Goal: Task Accomplishment & Management: Complete application form

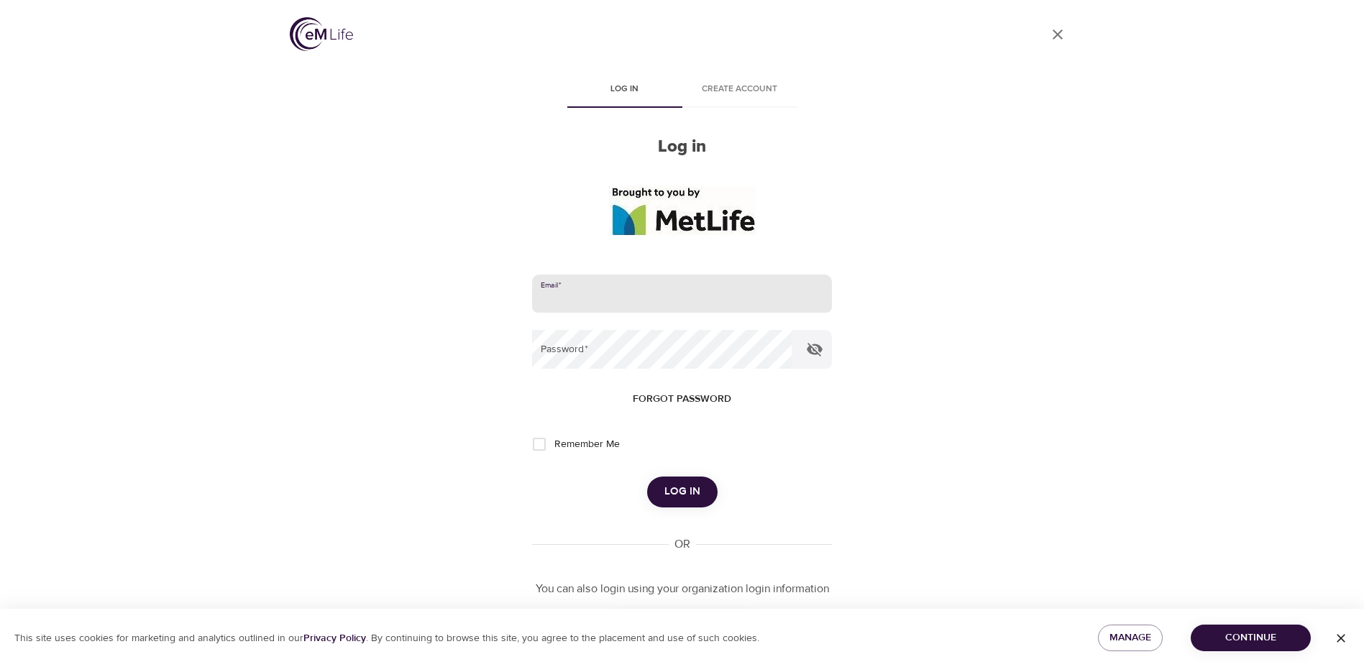
click at [648, 300] on input "email" at bounding box center [681, 294] width 299 height 39
click at [995, 185] on div "User Profile Log in Create account Log in Email   * Password   * Forgot passwor…" at bounding box center [683, 333] width 820 height 667
click at [740, 92] on span "Create account" at bounding box center [740, 89] width 98 height 15
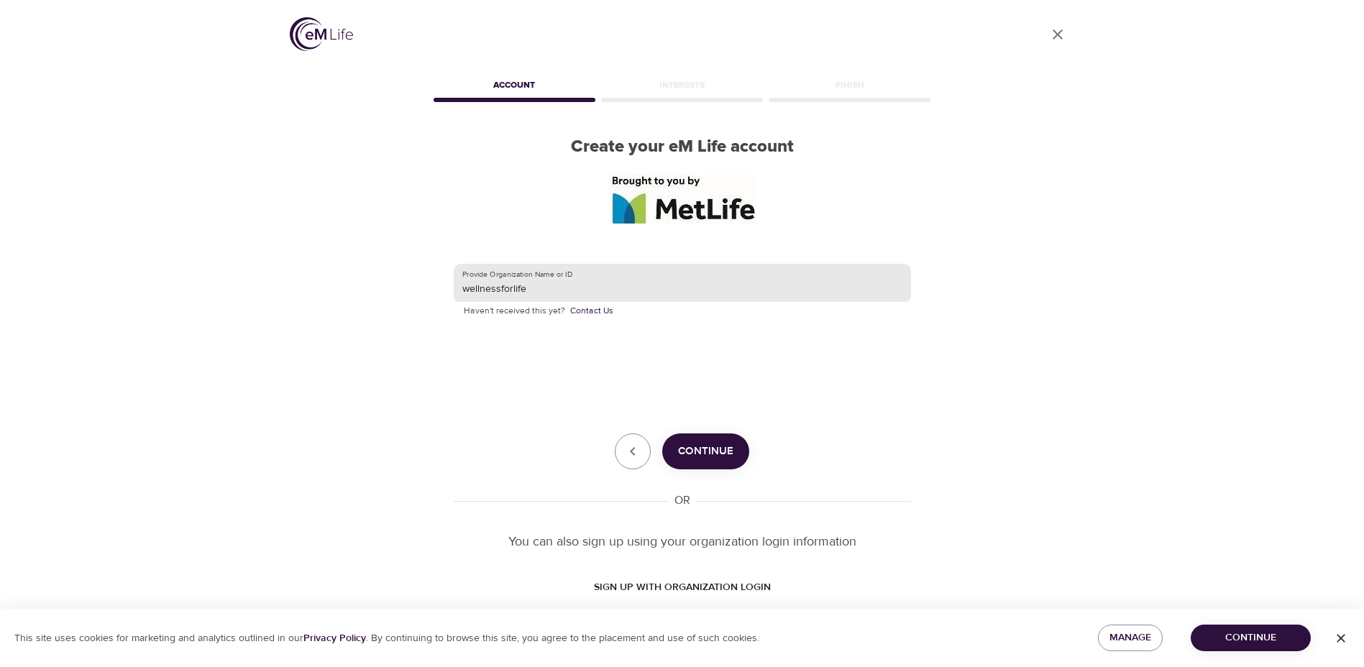
click at [626, 285] on input "wellnessforlife" at bounding box center [682, 283] width 457 height 39
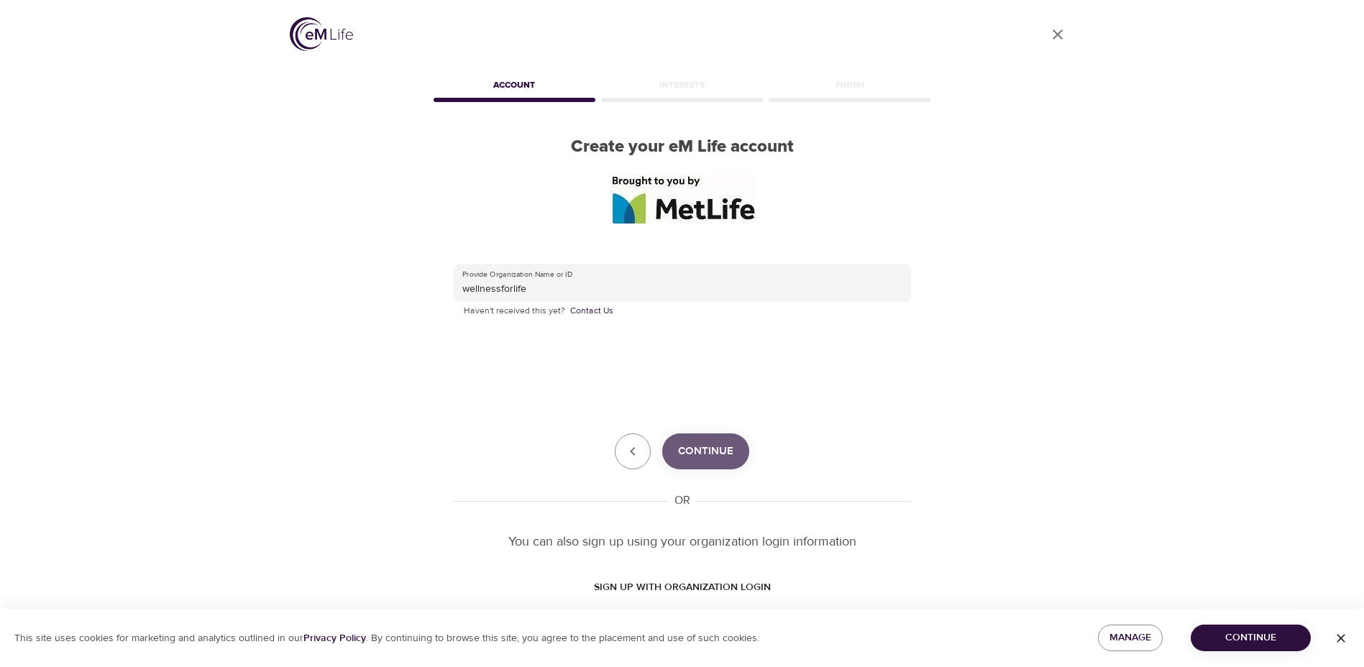
click at [703, 444] on span "Continue" at bounding box center [705, 451] width 55 height 19
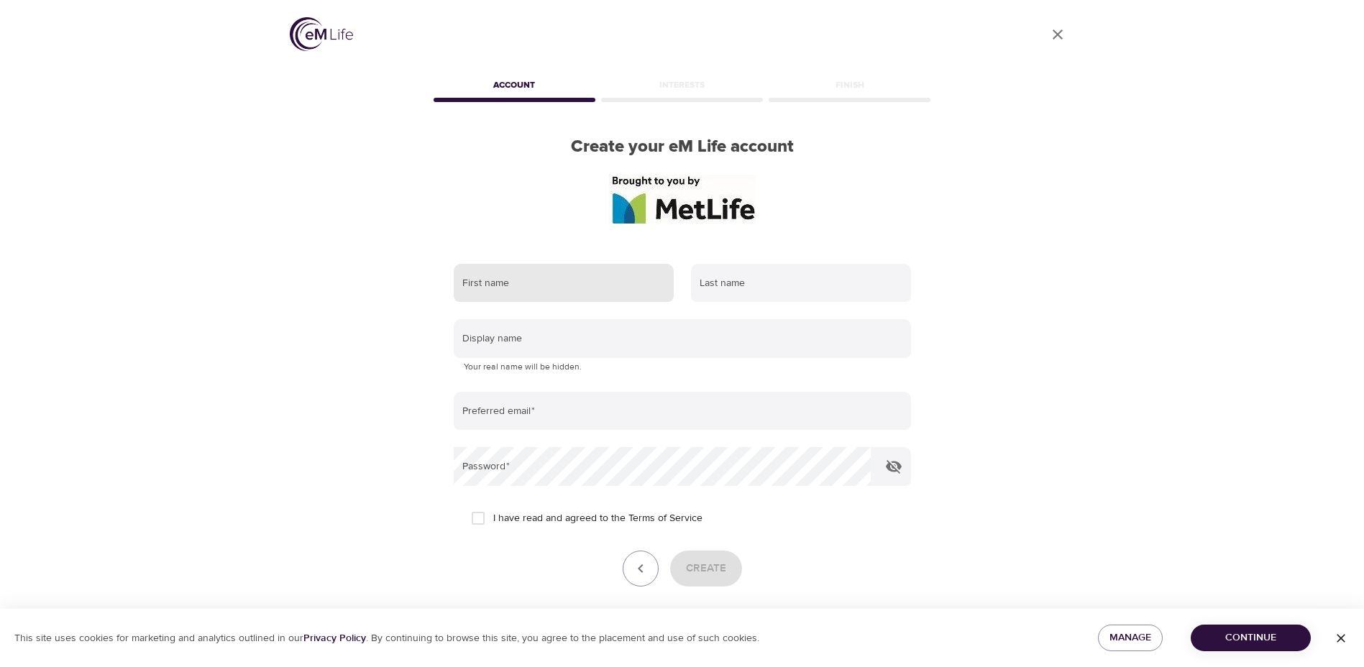
click at [562, 281] on input "text" at bounding box center [564, 283] width 220 height 39
type input "[PERSON_NAME]"
type input "[PERSON_NAME][EMAIL_ADDRESS][PERSON_NAME][DOMAIN_NAME]"
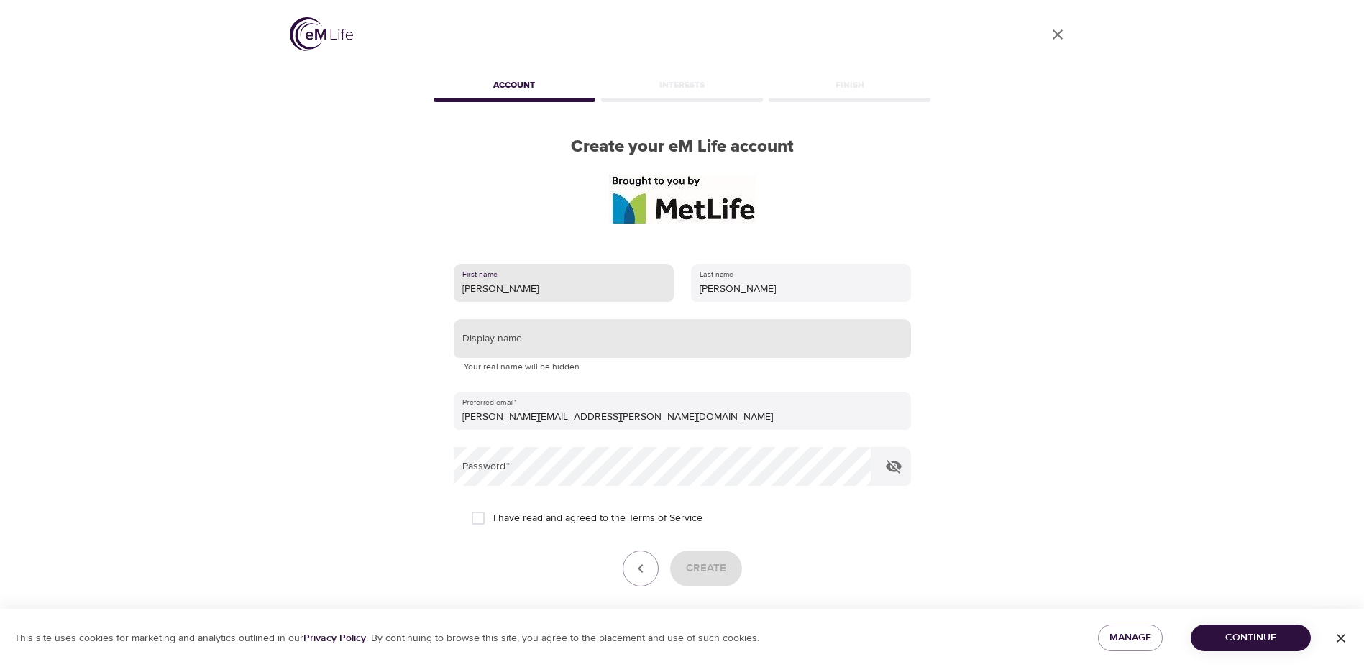
click at [570, 346] on input "text" at bounding box center [682, 338] width 457 height 39
type input "[PERSON_NAME]"
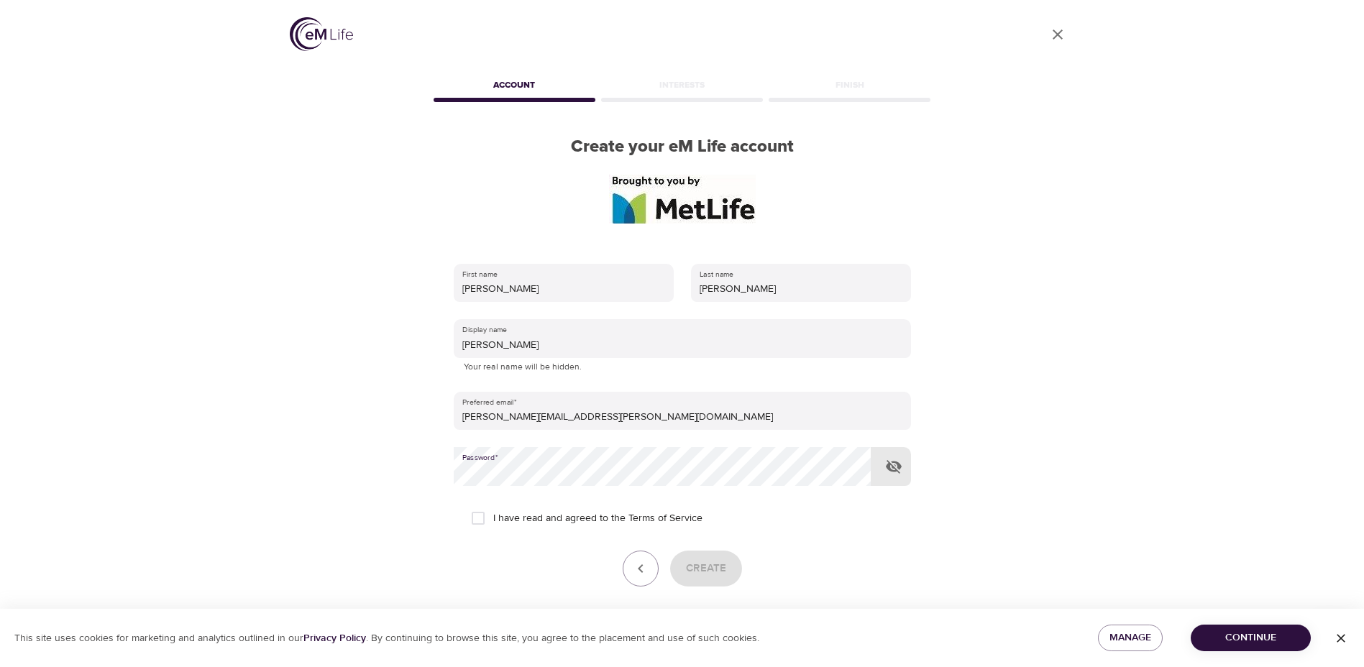
click at [475, 516] on input "I have read and agreed to the Terms of Service" at bounding box center [478, 518] width 30 height 30
checkbox input "true"
click at [709, 556] on button "Create" at bounding box center [706, 569] width 72 height 36
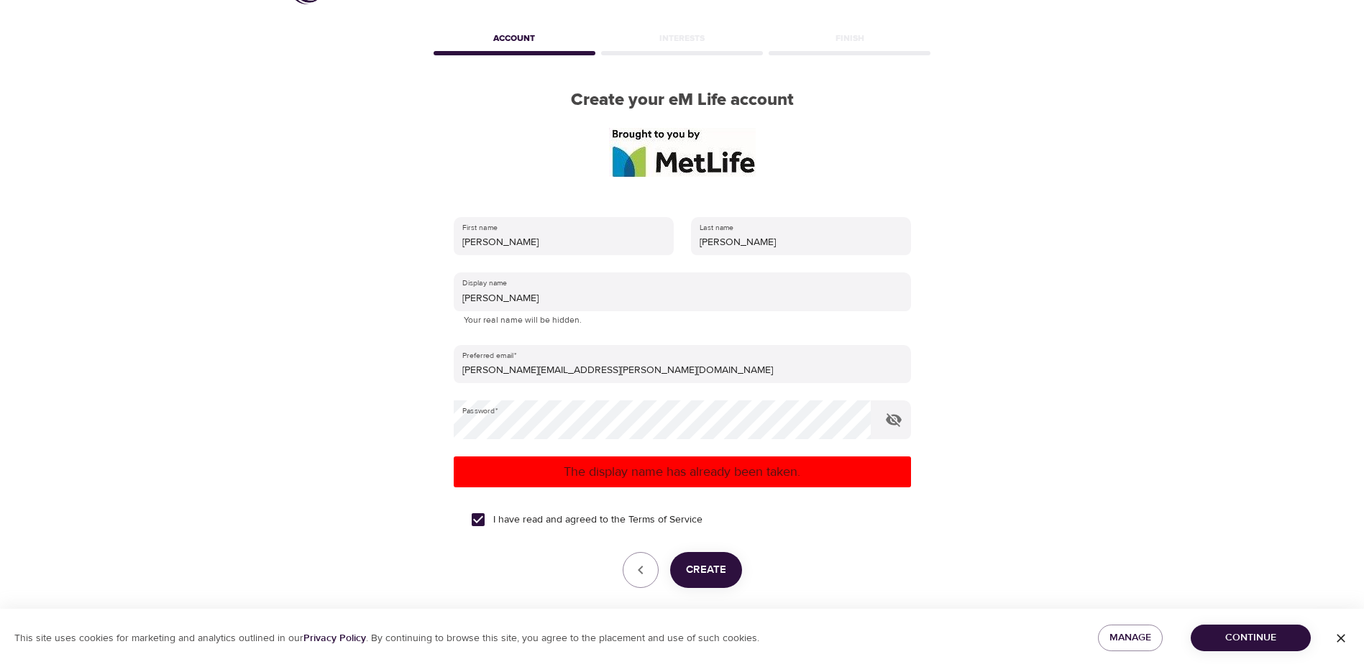
scroll to position [72, 0]
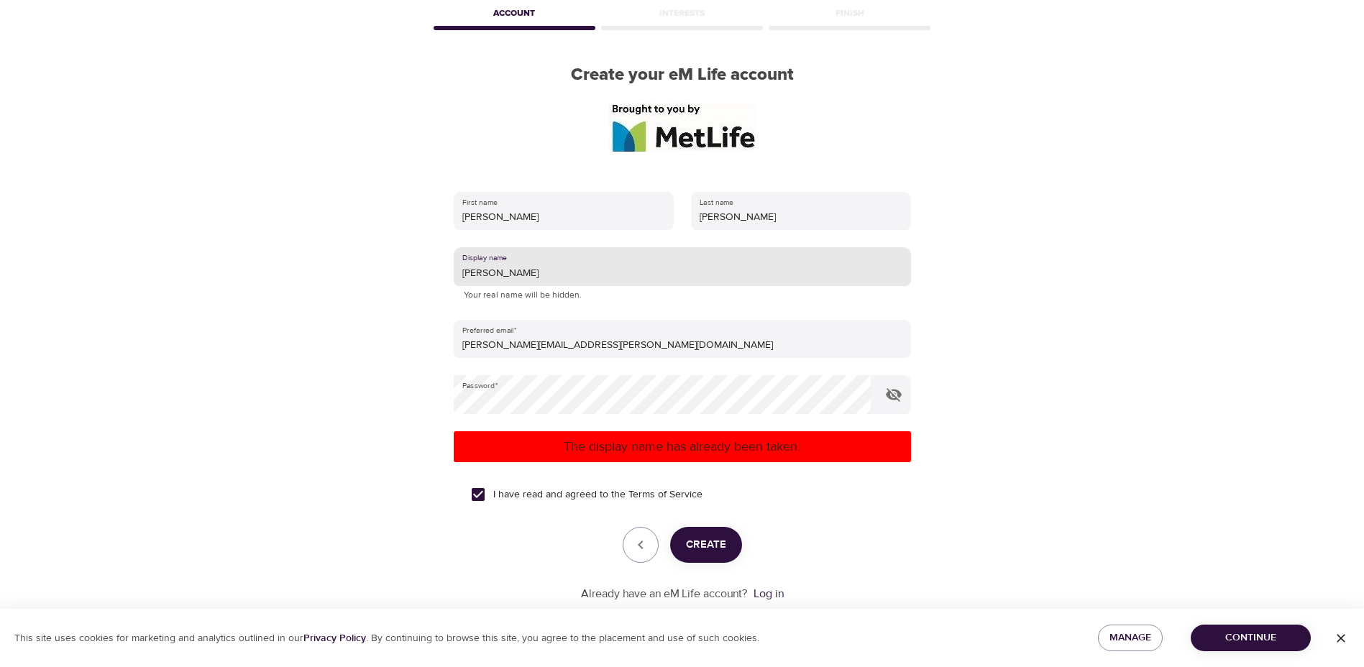
click at [576, 279] on input "[PERSON_NAME]" at bounding box center [682, 266] width 457 height 39
drag, startPoint x: 571, startPoint y: 278, endPoint x: 437, endPoint y: 275, distance: 133.8
click at [437, 275] on div "First name [PERSON_NAME] Last name [PERSON_NAME] Display name [PERSON_NAME] You…" at bounding box center [682, 397] width 503 height 457
type input "cok724"
click at [724, 533] on button "Create" at bounding box center [706, 545] width 72 height 36
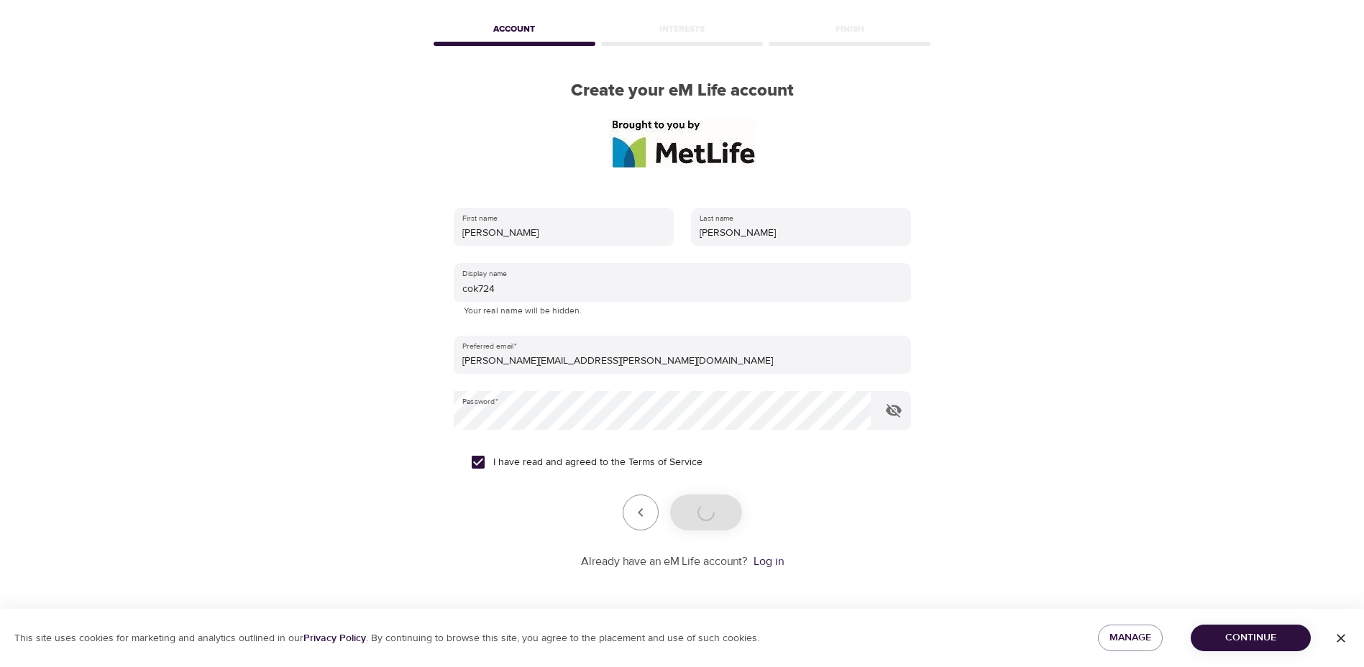
scroll to position [56, 0]
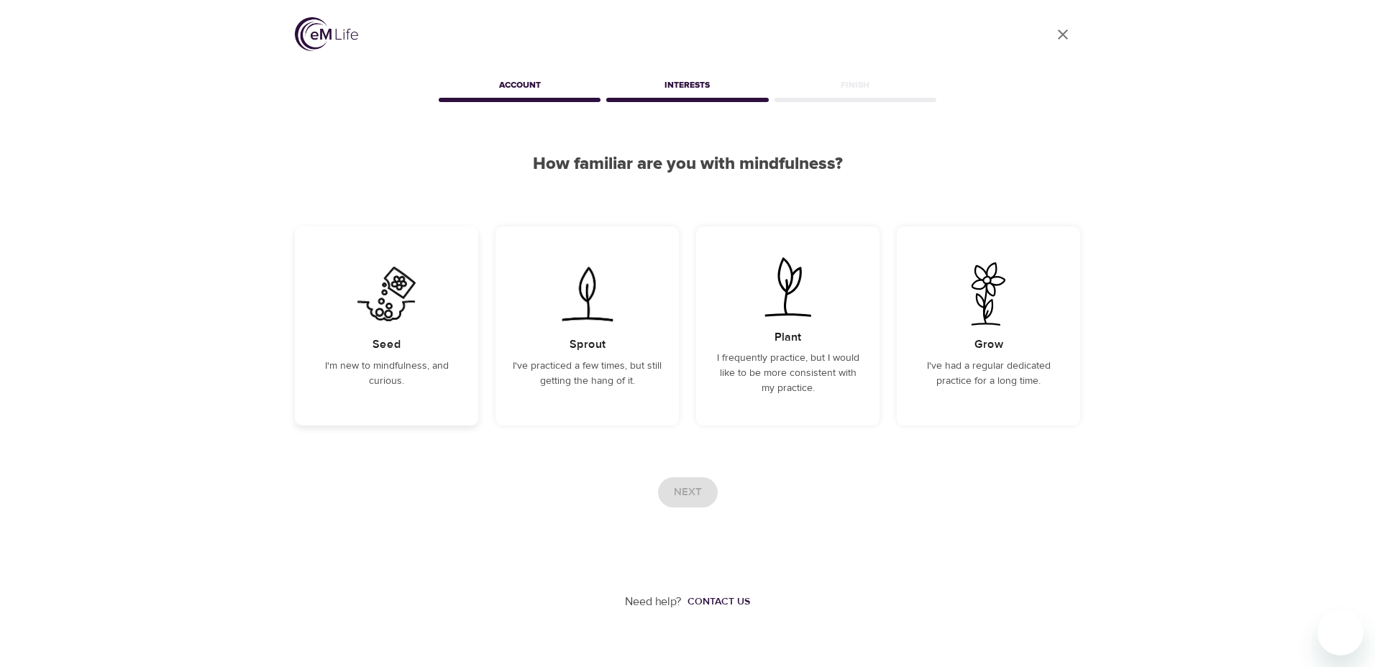
click at [339, 312] on div "Seed I'm new to mindfulness, and curious." at bounding box center [386, 326] width 183 height 199
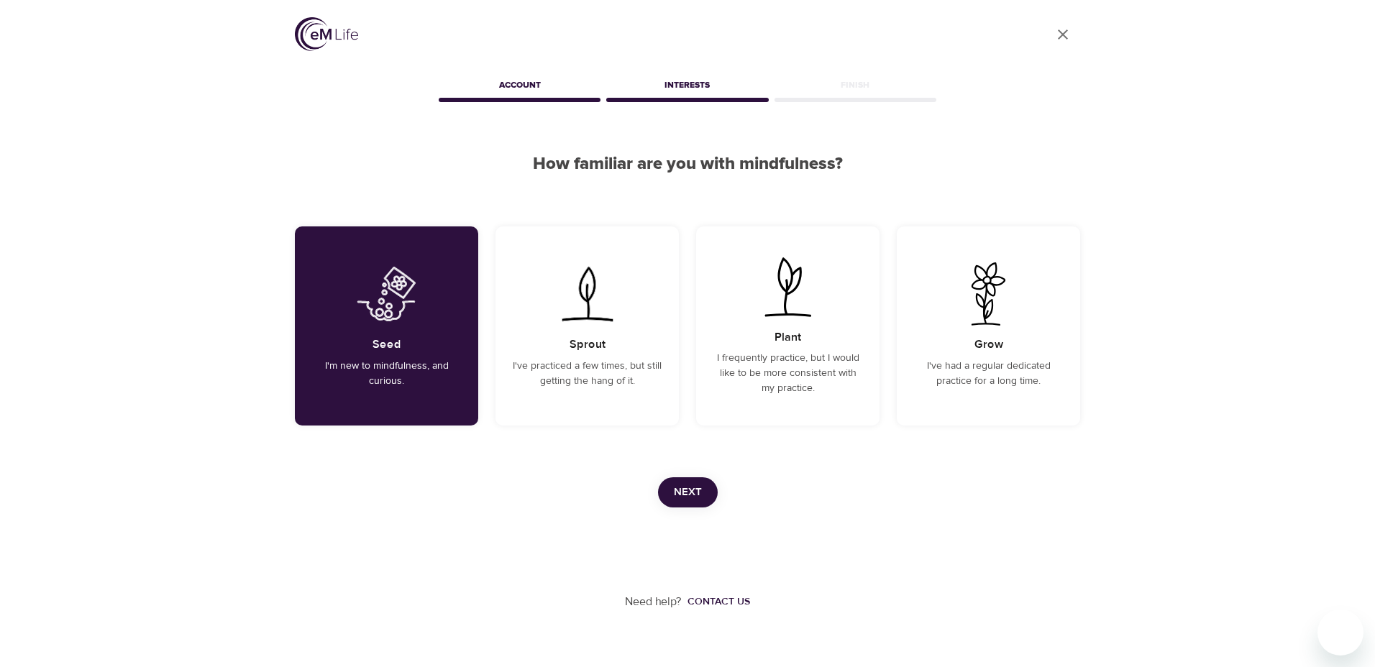
click at [671, 491] on button "Next" at bounding box center [688, 493] width 60 height 30
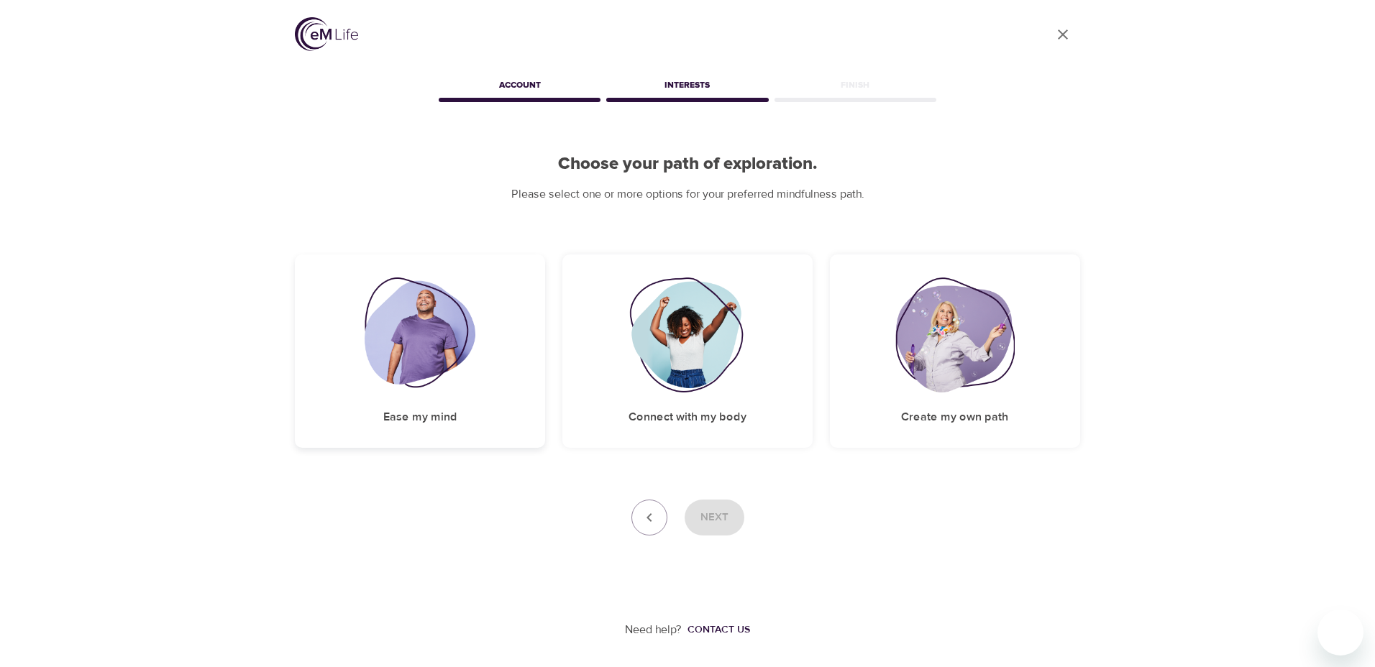
click at [485, 354] on div "Ease my mind" at bounding box center [420, 351] width 250 height 193
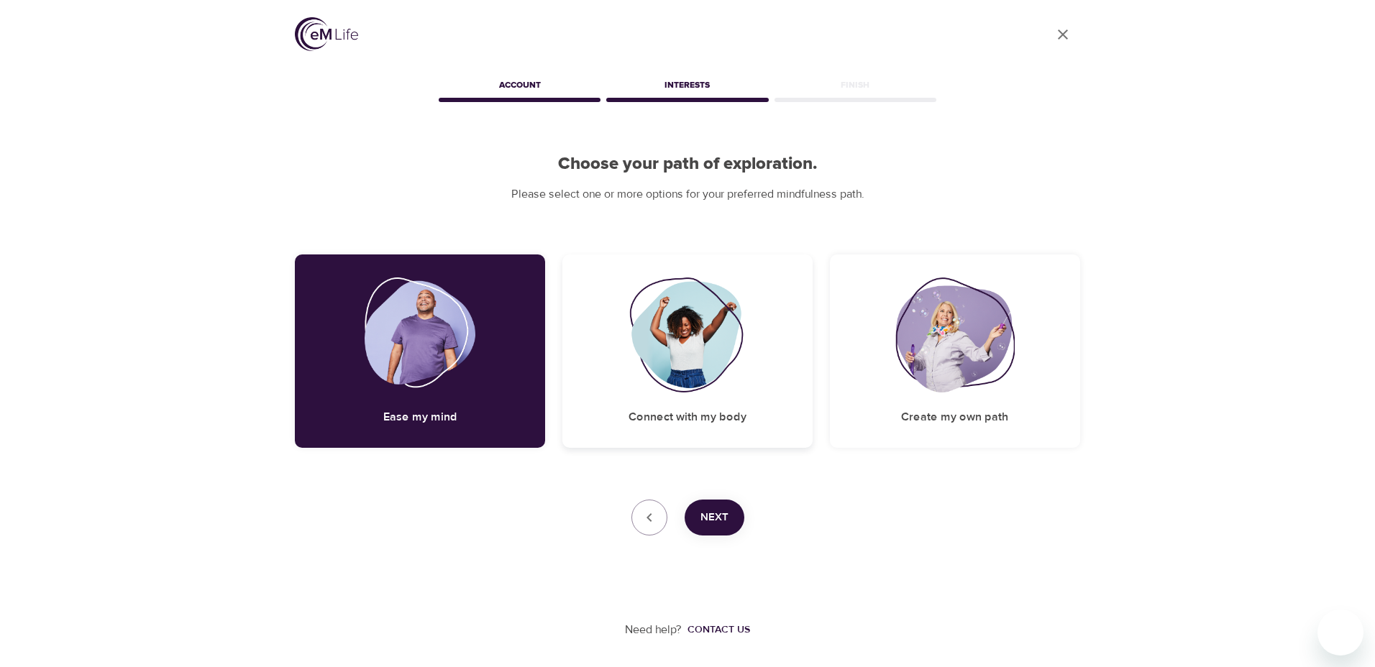
click at [785, 350] on div "Connect with my body" at bounding box center [687, 351] width 250 height 193
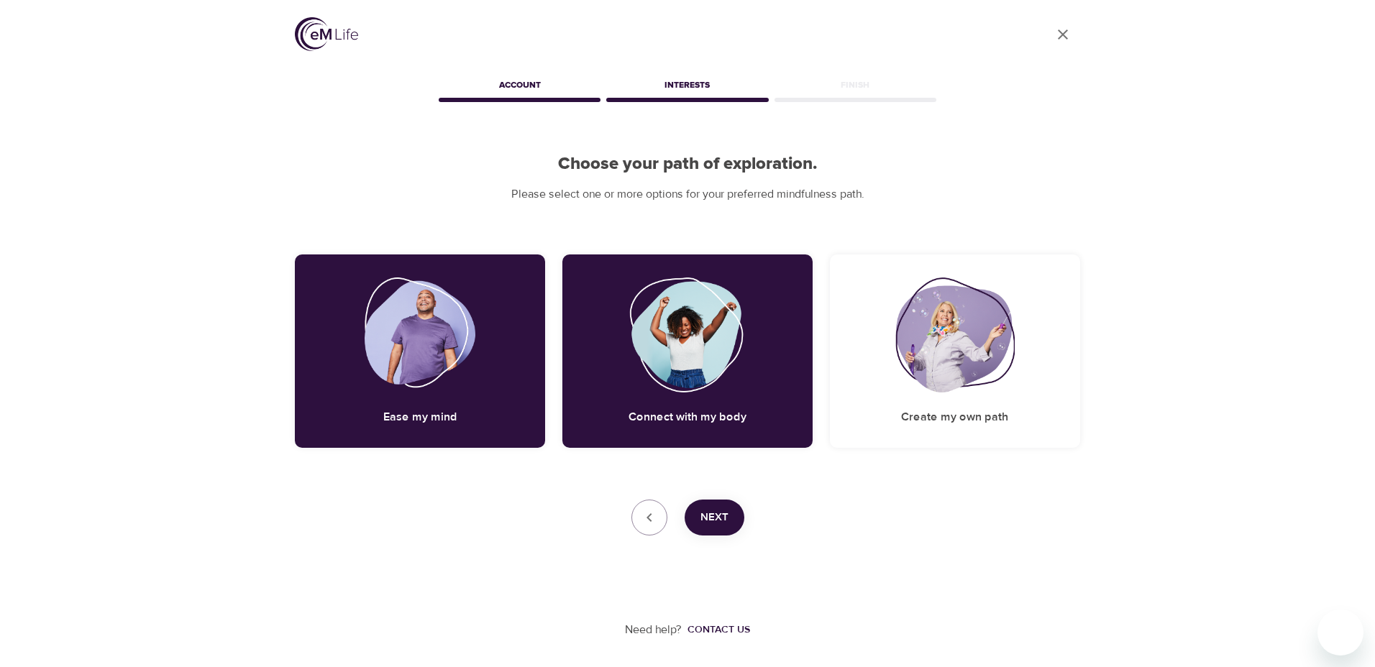
click at [716, 506] on button "Next" at bounding box center [715, 518] width 60 height 36
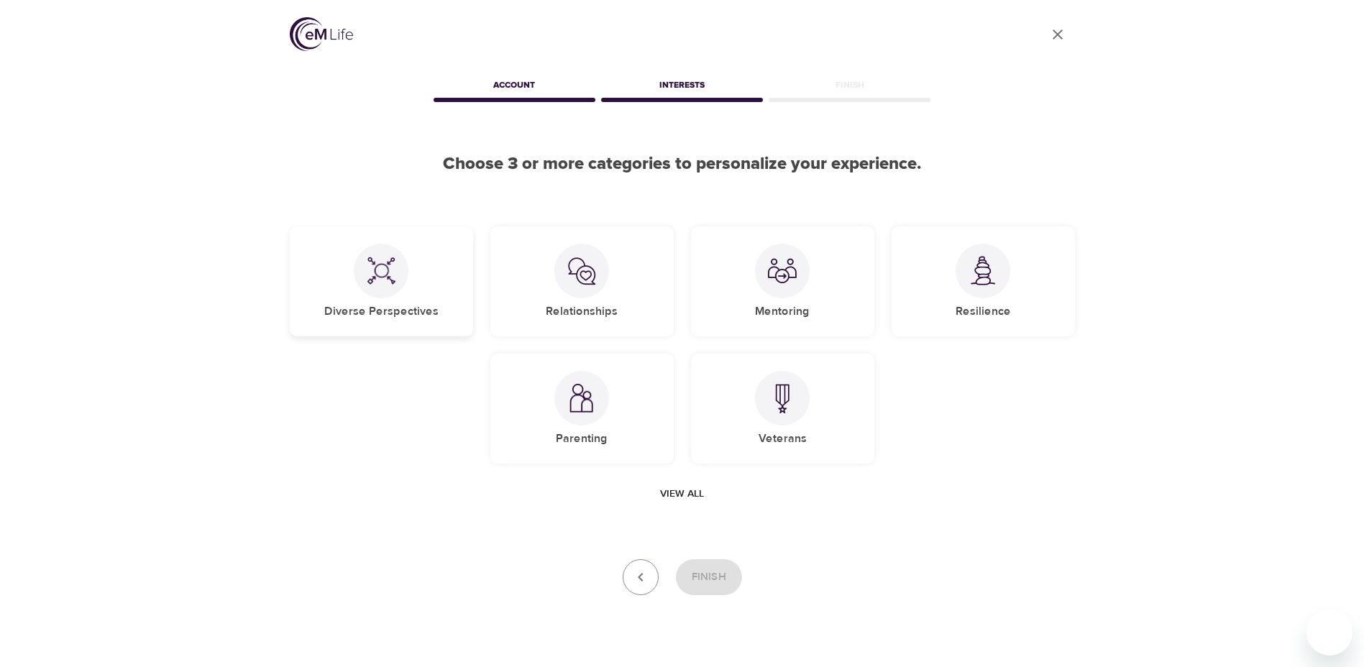
click at [406, 273] on div at bounding box center [381, 271] width 55 height 55
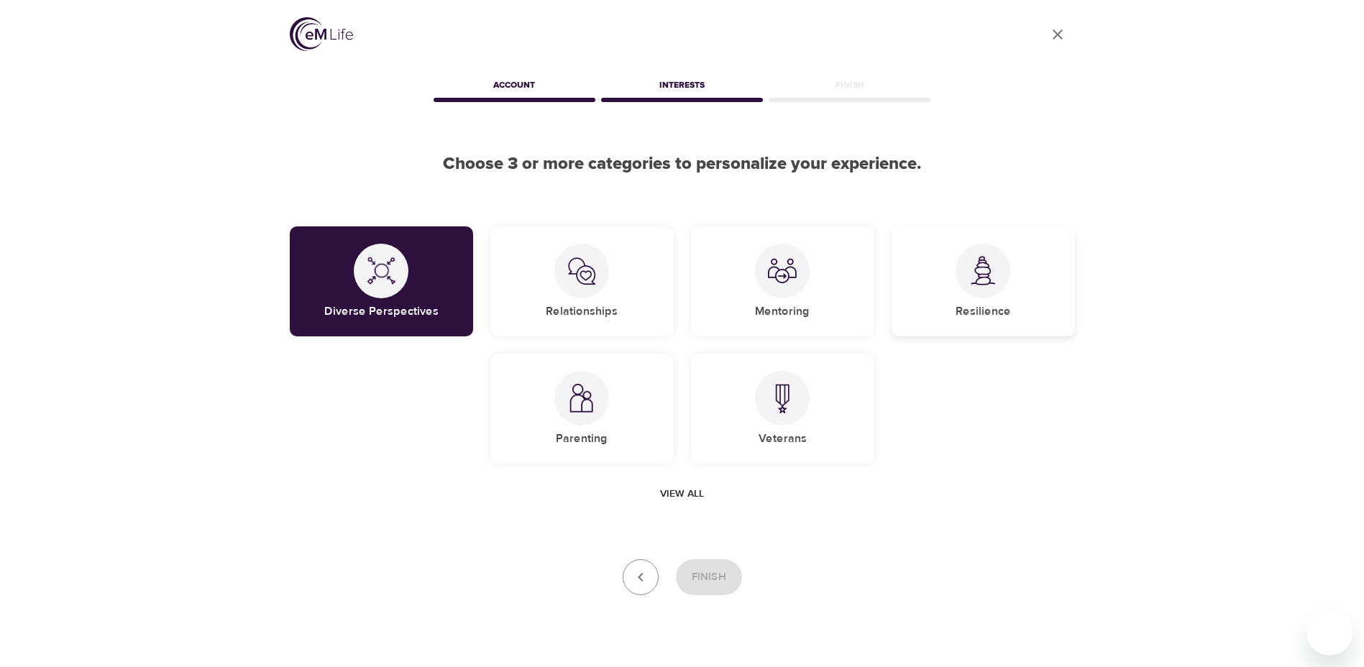
click at [957, 273] on div at bounding box center [983, 271] width 55 height 55
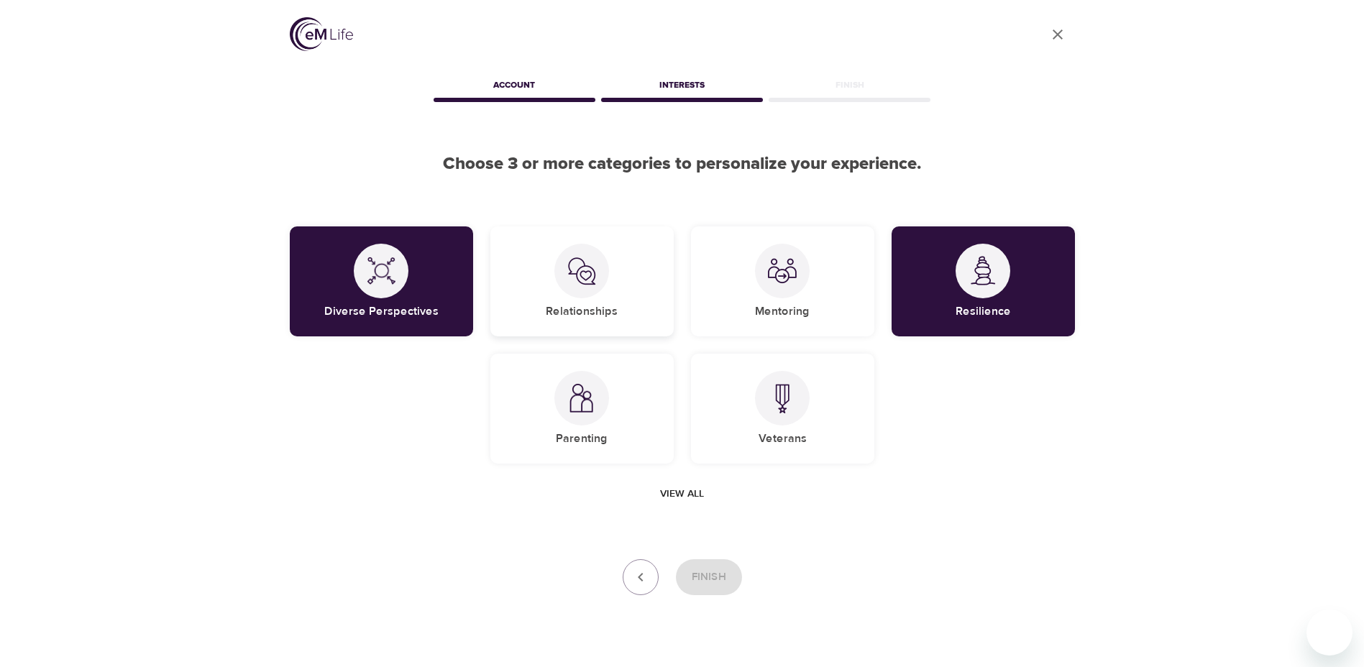
click at [612, 269] on div "Relationships" at bounding box center [582, 282] width 183 height 110
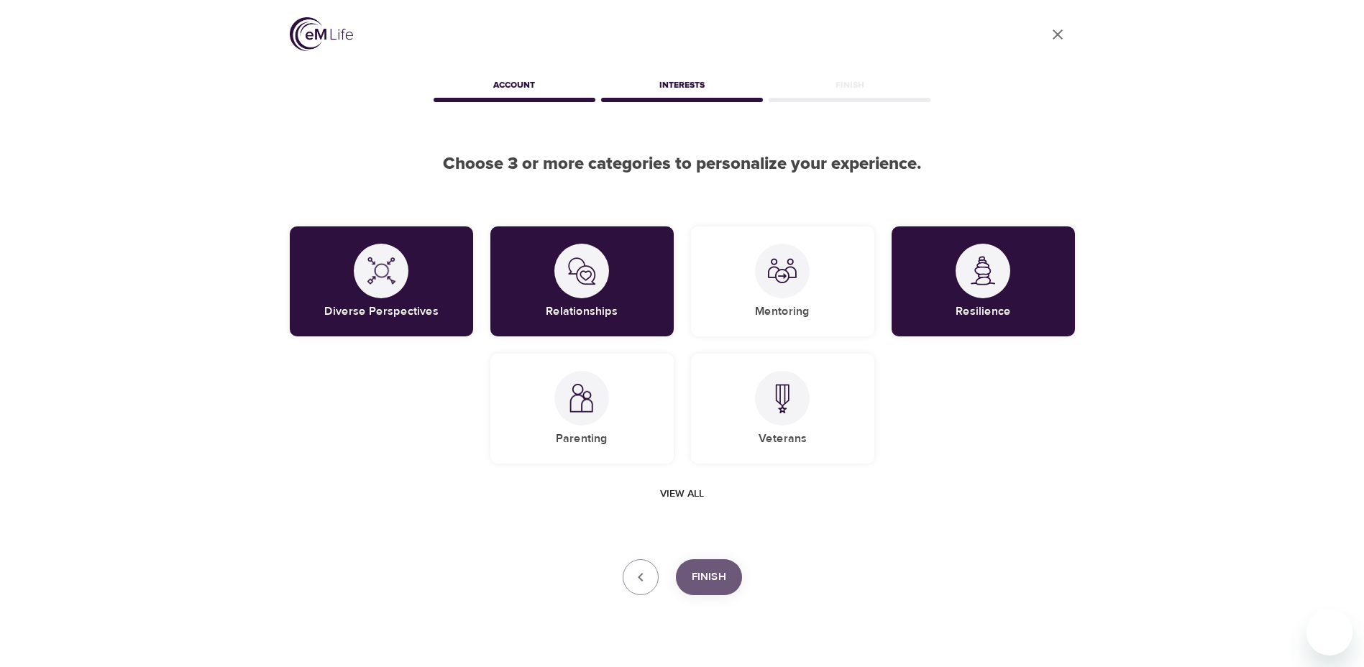
click at [715, 592] on button "Finish" at bounding box center [709, 578] width 66 height 36
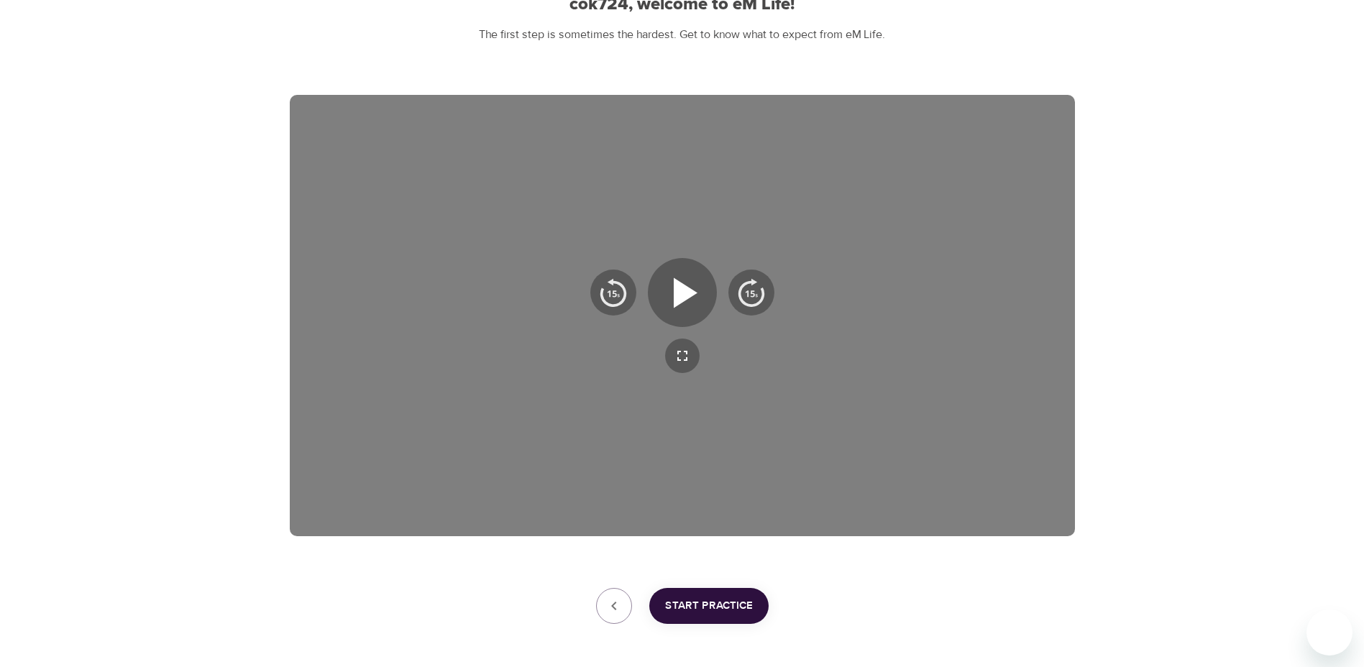
scroll to position [219, 0]
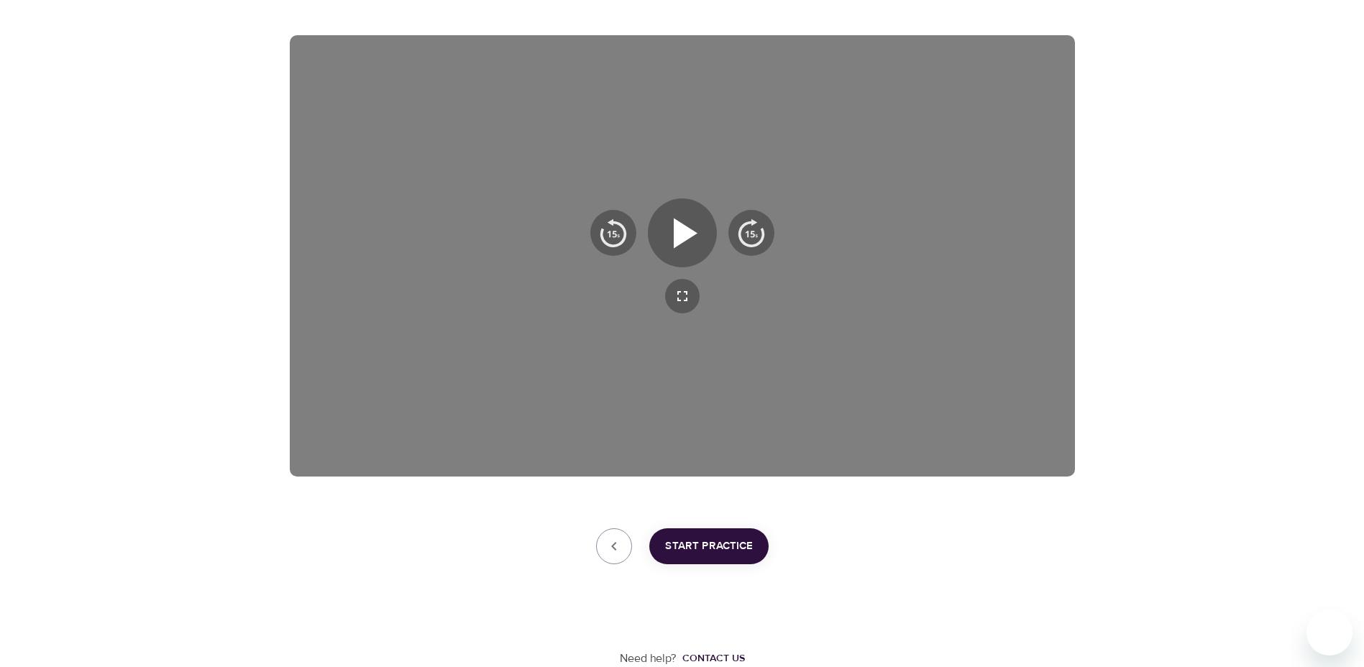
click at [706, 550] on span "Start Practice" at bounding box center [709, 546] width 88 height 19
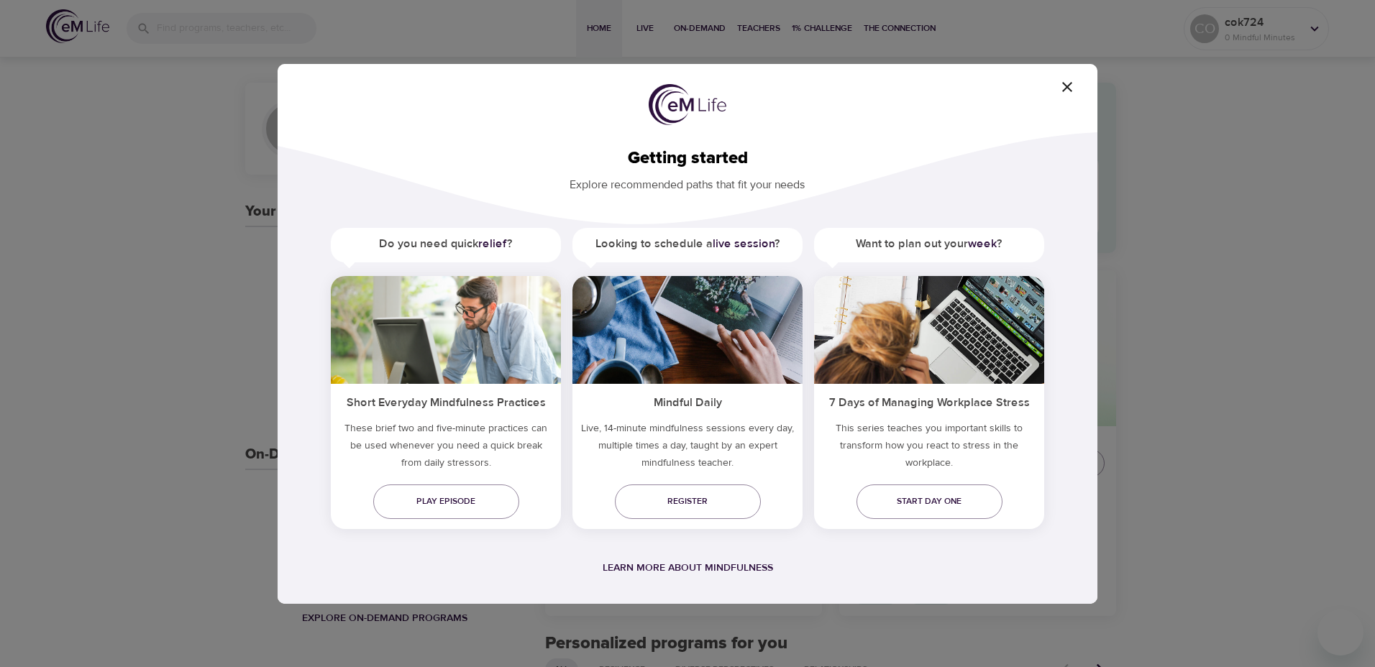
click at [1059, 83] on icon "button" at bounding box center [1067, 86] width 17 height 17
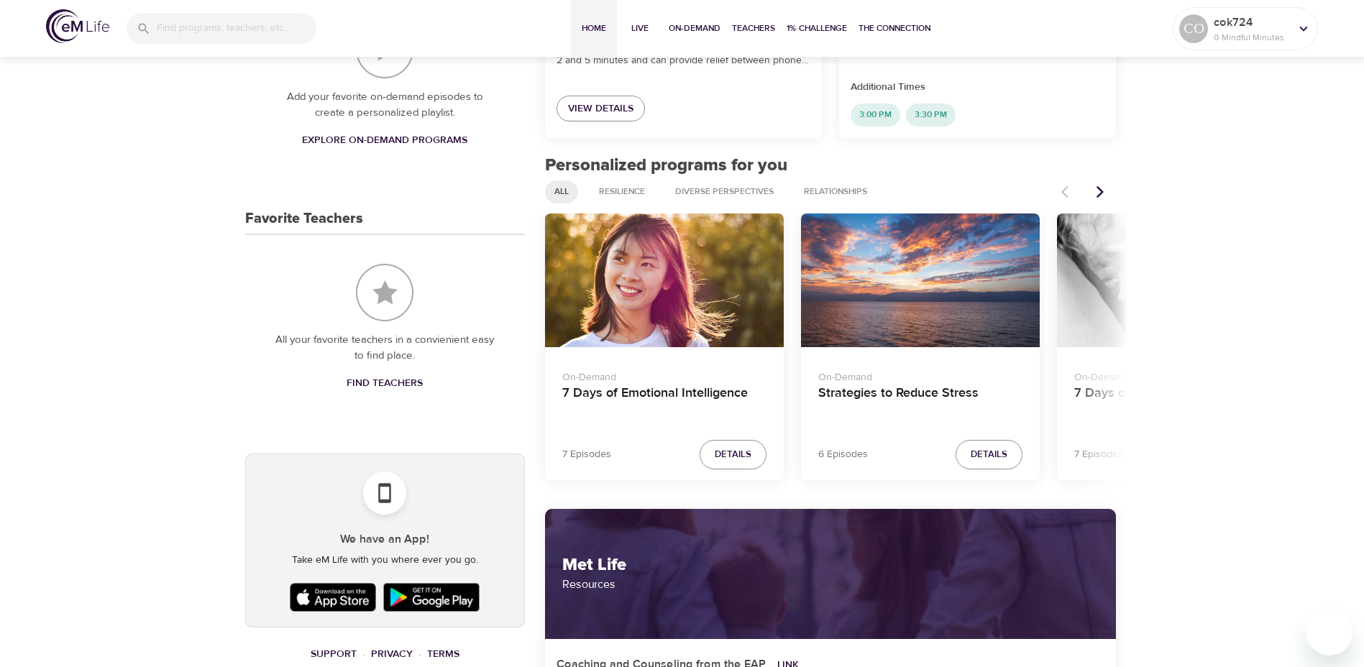
scroll to position [575, 0]
